Goal: Transaction & Acquisition: Subscribe to service/newsletter

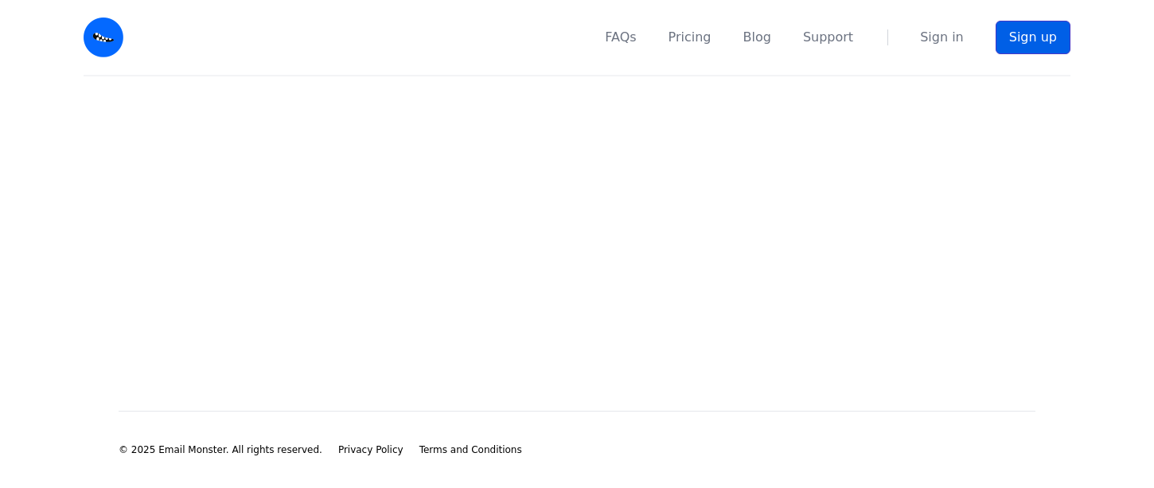
click at [1031, 29] on link "Sign up" at bounding box center [1033, 37] width 75 height 33
click at [1040, 33] on link "Sign up" at bounding box center [1033, 37] width 75 height 33
click at [207, 104] on main at bounding box center [577, 217] width 1154 height 283
